Goal: Task Accomplishment & Management: Manage account settings

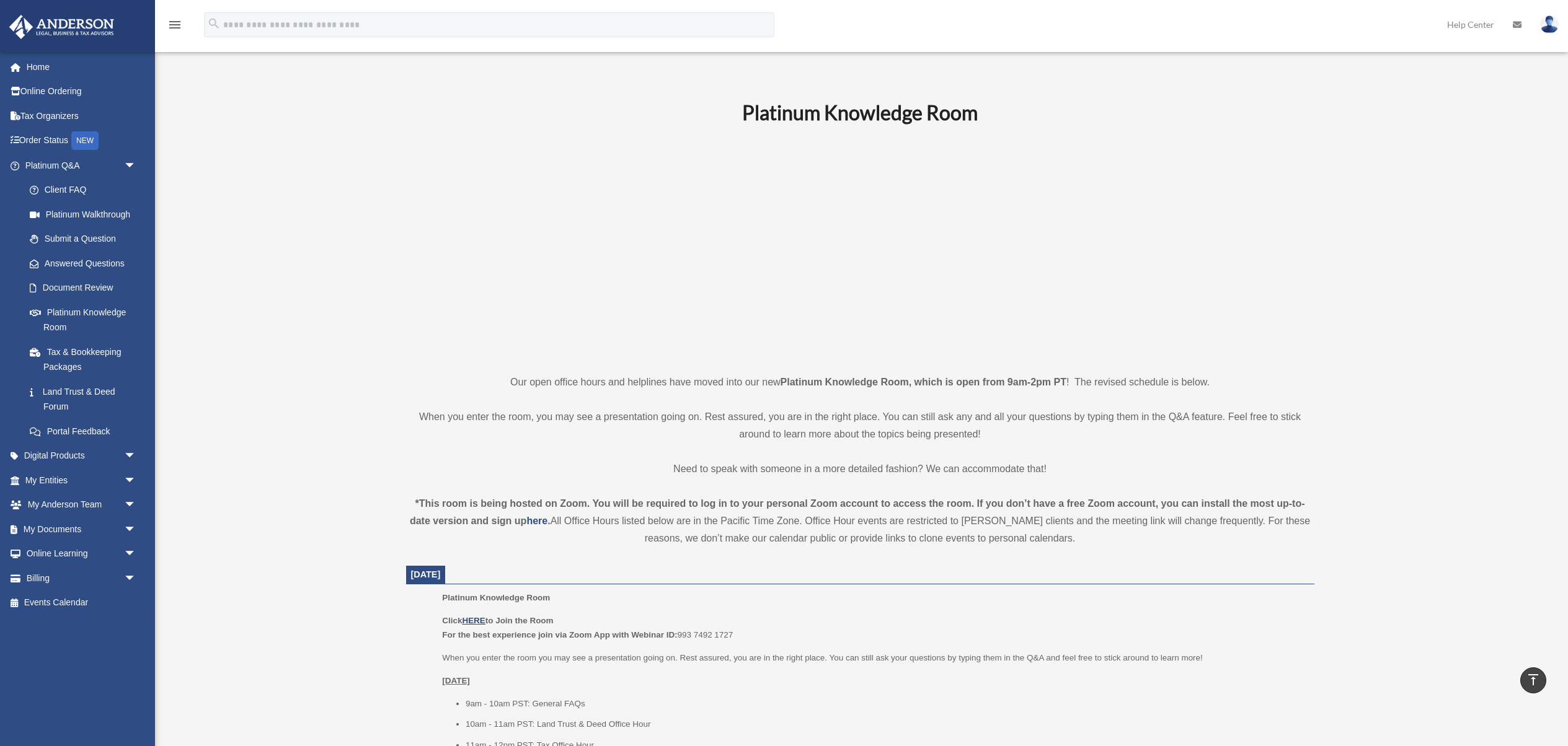
scroll to position [216, 0]
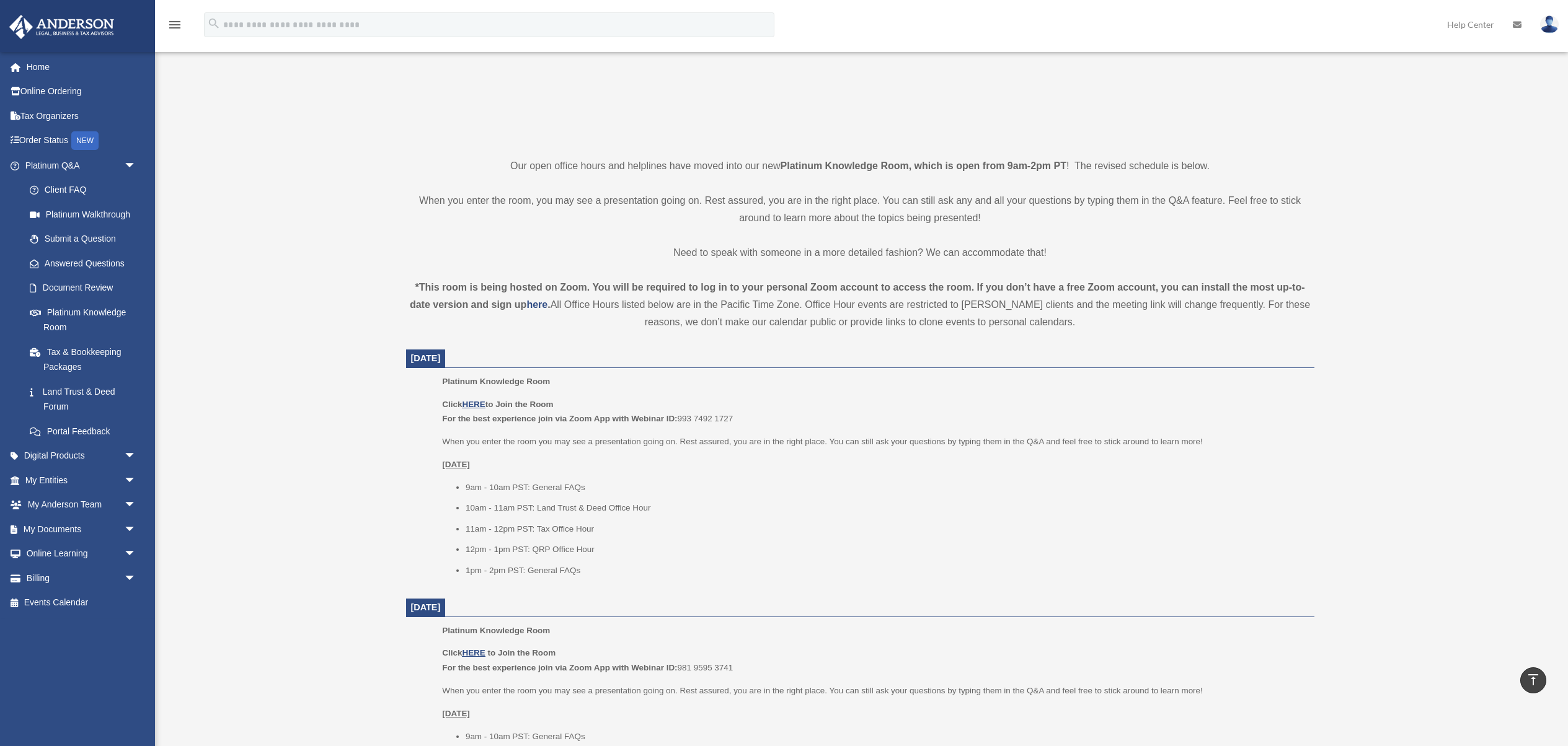
click at [1538, 23] on link at bounding box center [1549, 24] width 37 height 55
click at [1483, 62] on link "[PERSON_NAME][EMAIL_ADDRESS][DOMAIN_NAME]" at bounding box center [1492, 70] width 133 height 50
click at [1539, 29] on link at bounding box center [1549, 24] width 37 height 55
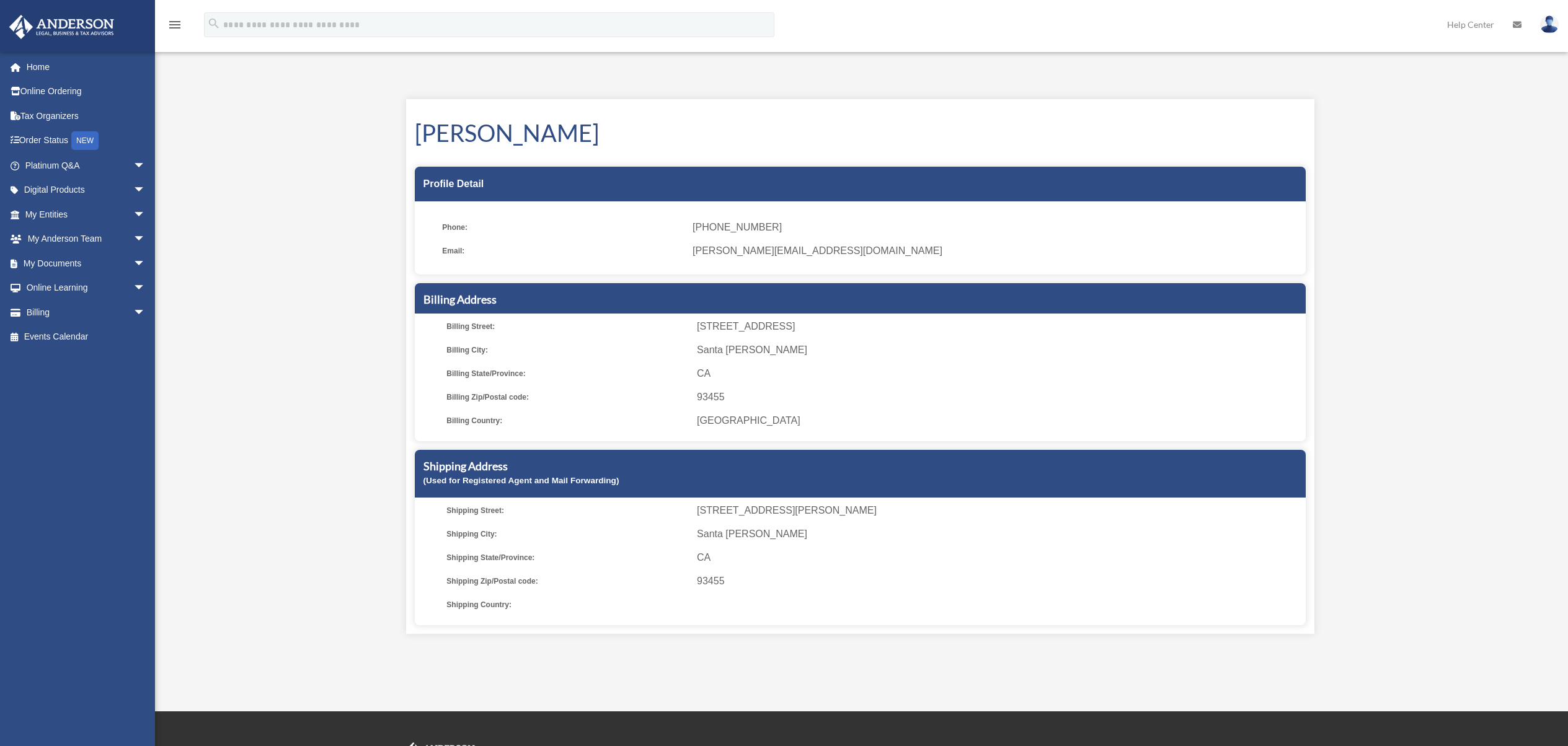
click at [1552, 26] on img at bounding box center [1549, 24] width 19 height 18
click at [1302, 113] on link "Logout" at bounding box center [1363, 108] width 124 height 25
